Goal: Task Accomplishment & Management: Manage account settings

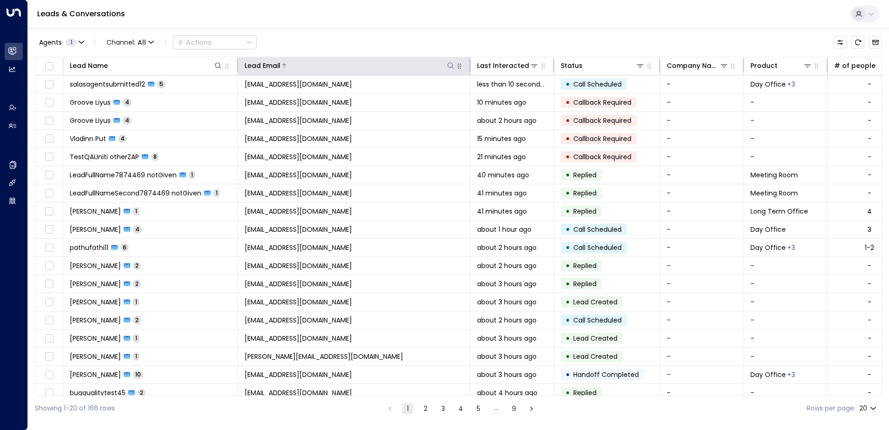
click at [451, 67] on icon at bounding box center [450, 65] width 7 height 7
type input "*****"
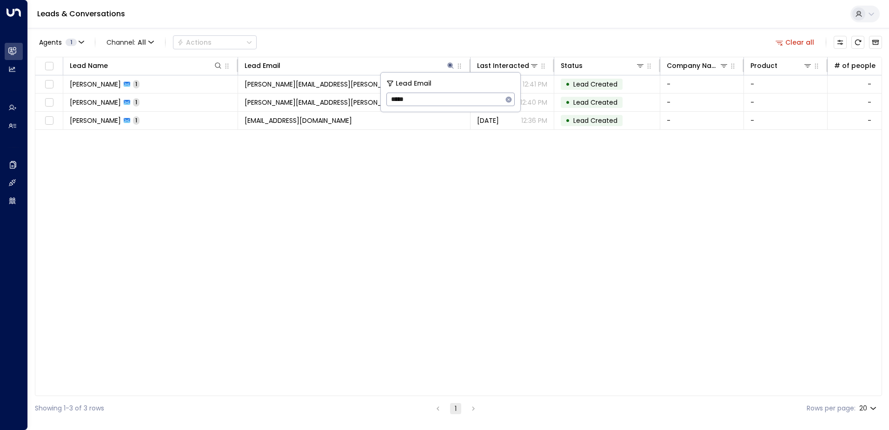
click at [271, 170] on div "Lead Name Lead Email Last Interacted Status Company Name Product # of people AI…" at bounding box center [459, 226] width 848 height 339
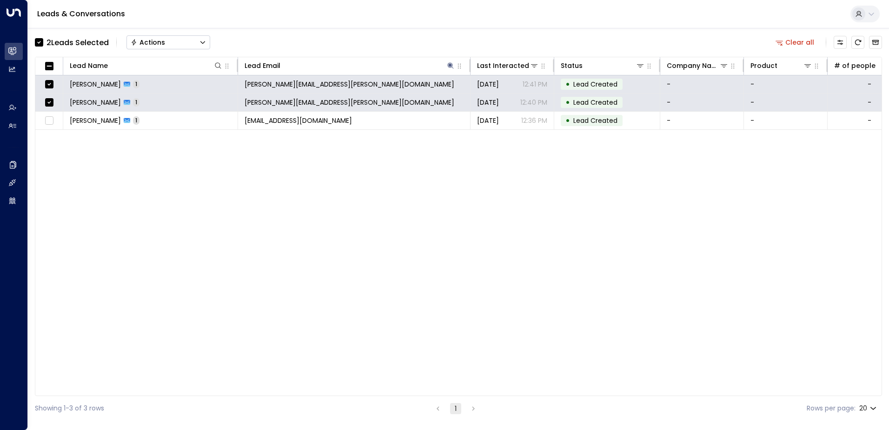
click at [177, 38] on button "Actions" at bounding box center [169, 42] width 84 height 14
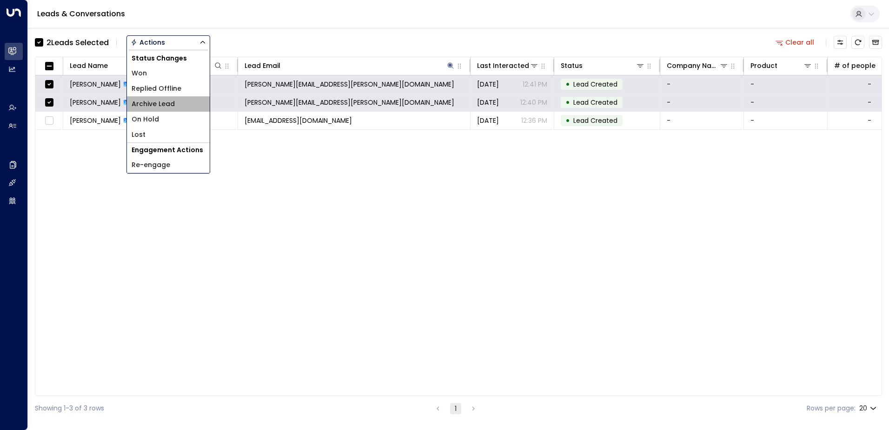
click at [177, 97] on li "Archive Lead" at bounding box center [168, 103] width 83 height 15
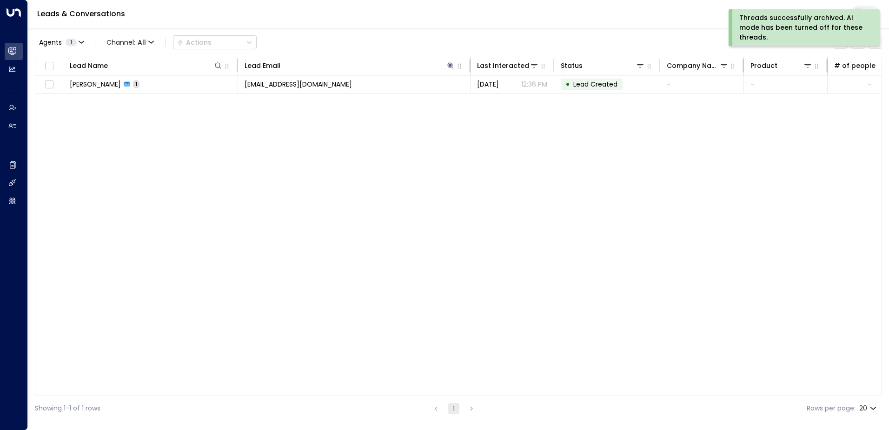
click at [191, 158] on div "Lead Name Lead Email Last Interacted Status Company Name Product # of people AI…" at bounding box center [459, 226] width 848 height 339
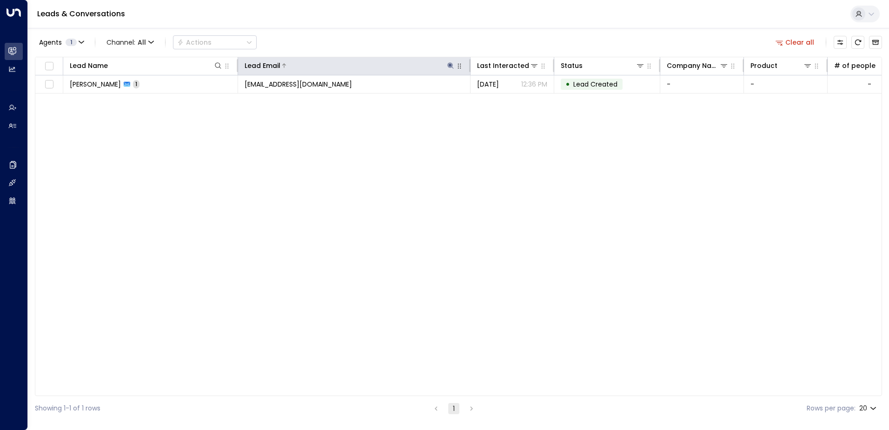
click at [449, 66] on icon at bounding box center [450, 65] width 7 height 7
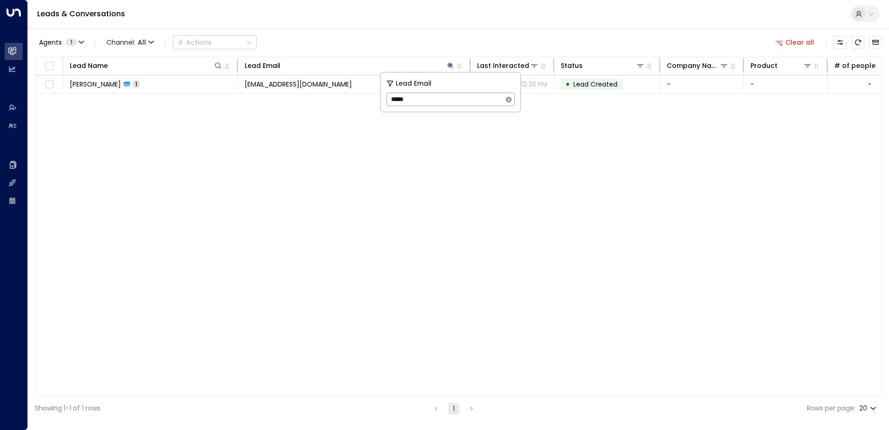
click at [513, 98] on button "button" at bounding box center [509, 99] width 12 height 12
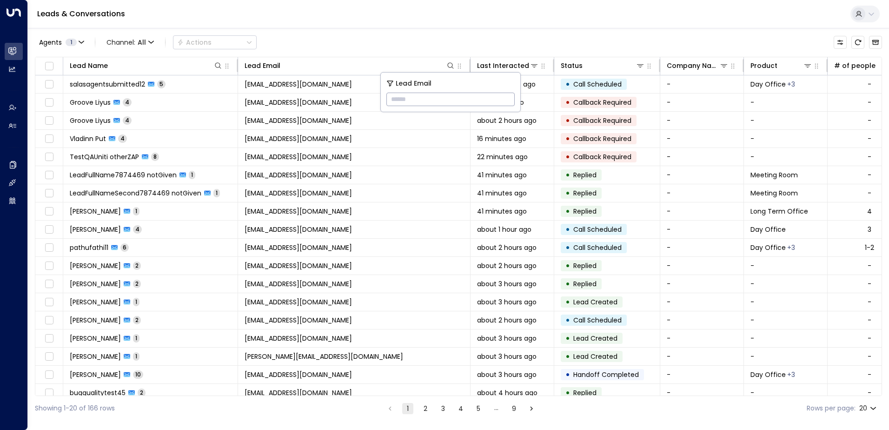
click at [491, 102] on input "text" at bounding box center [451, 99] width 128 height 17
type input "**"
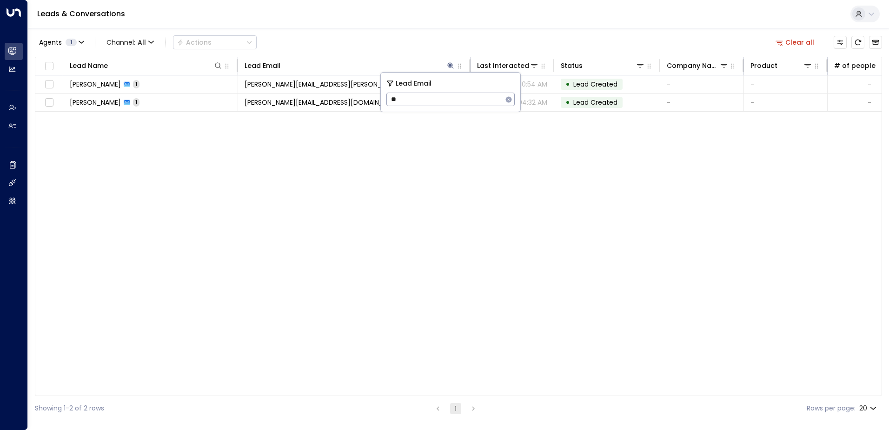
click at [474, 170] on div "Lead Name Lead Email Last Interacted Status Company Name Product # of people AI…" at bounding box center [459, 226] width 848 height 339
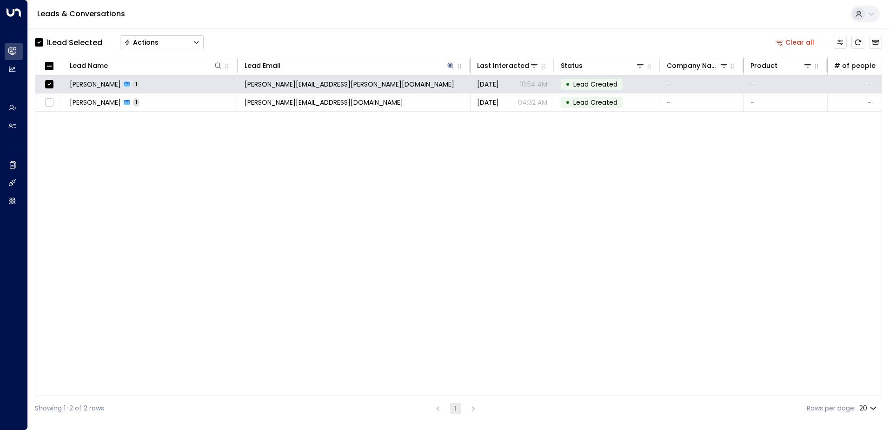
click at [194, 36] on button "Actions" at bounding box center [162, 42] width 84 height 14
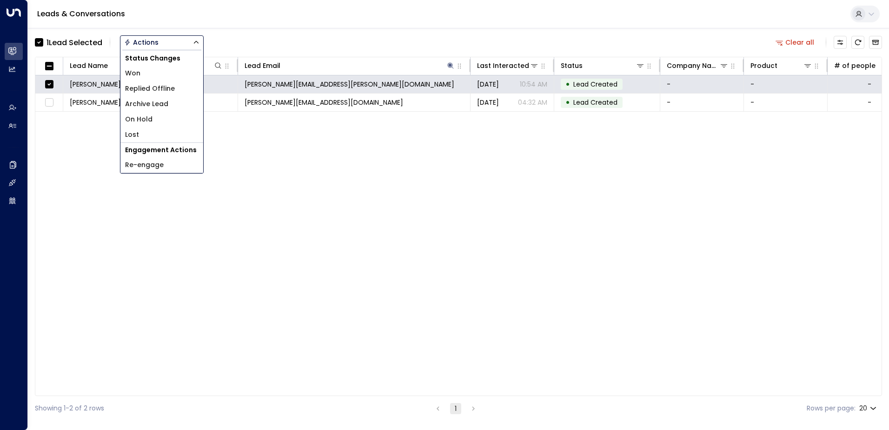
click at [227, 42] on div "1 Lead Selected Actions Status Changes Won Replied Offline Archive Lead On Hold…" at bounding box center [459, 43] width 848 height 20
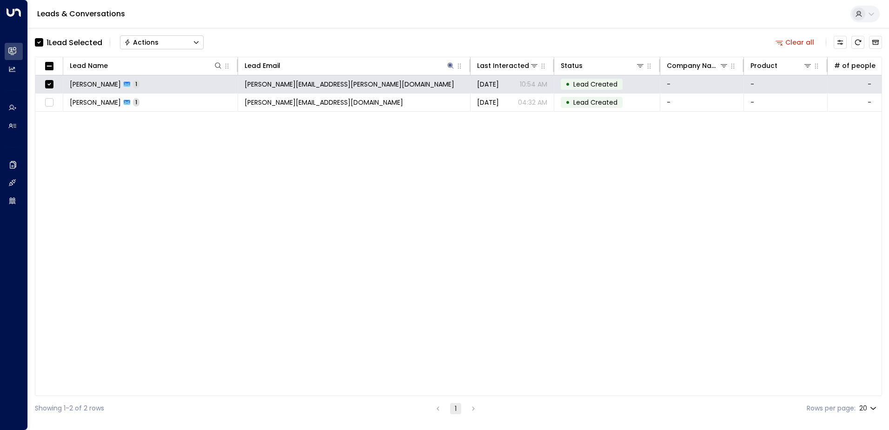
click at [188, 39] on button "Actions" at bounding box center [162, 42] width 84 height 14
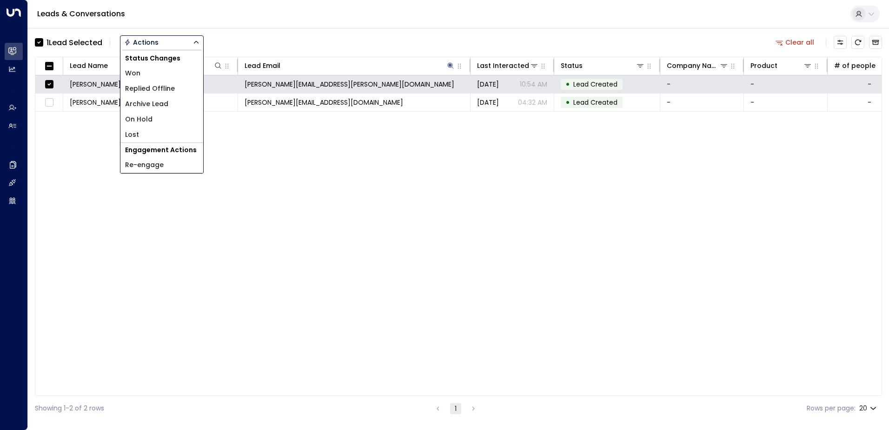
click at [174, 103] on li "Archive Lead" at bounding box center [161, 103] width 83 height 15
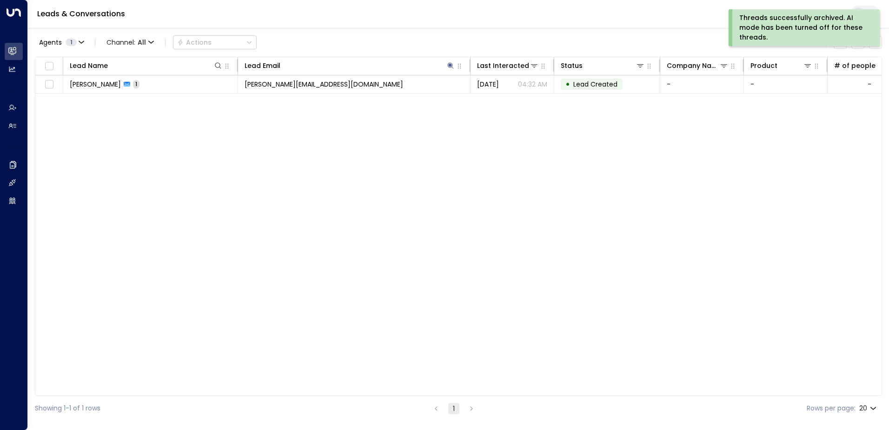
click at [350, 240] on div "Lead Name Lead Email Last Interacted Status Company Name Product # of people AI…" at bounding box center [459, 226] width 848 height 339
